Goal: Task Accomplishment & Management: Use online tool/utility

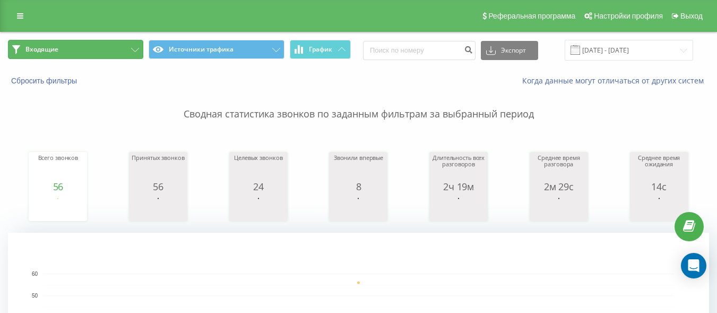
click at [69, 56] on button "Входящие" at bounding box center [75, 49] width 135 height 19
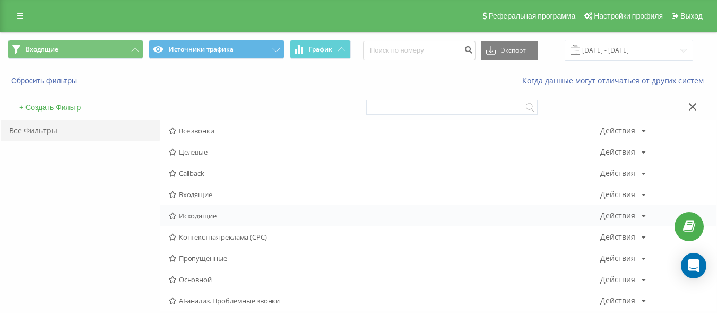
click at [198, 216] on span "Исходящие" at bounding box center [384, 215] width 431 height 7
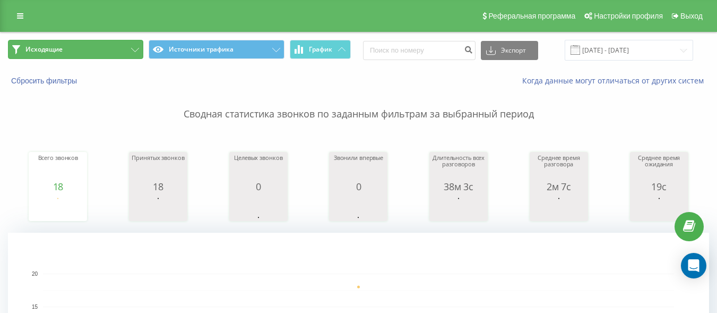
click at [112, 49] on button "Исходящие" at bounding box center [75, 49] width 135 height 19
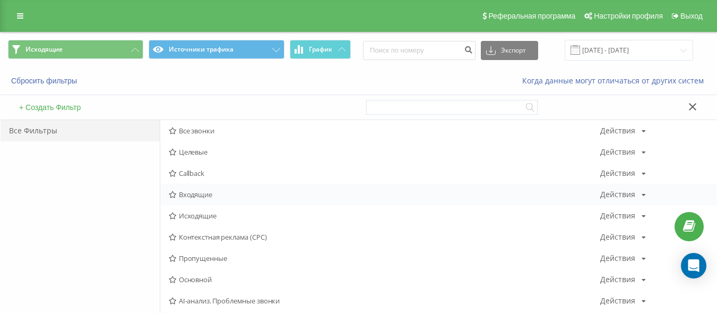
click at [205, 196] on span "Входящие" at bounding box center [384, 194] width 431 height 7
